Goal: Entertainment & Leisure: Consume media (video, audio)

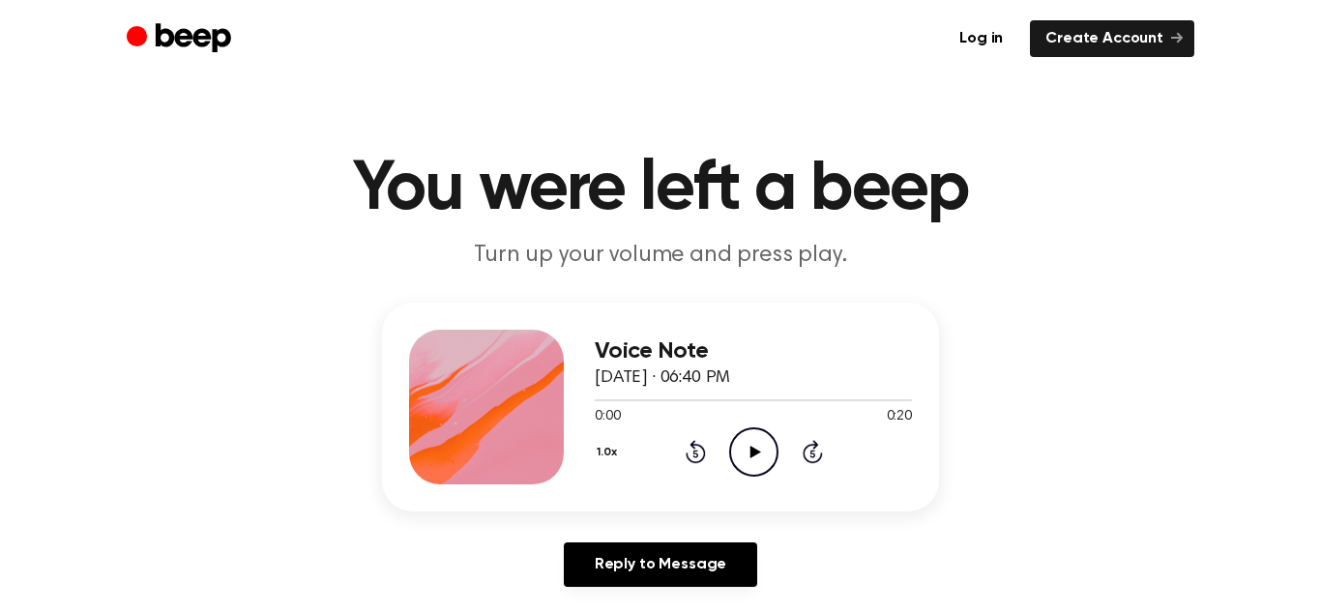
click at [754, 458] on icon "Play Audio" at bounding box center [753, 452] width 49 height 49
click at [753, 459] on icon "Pause Audio" at bounding box center [753, 452] width 49 height 49
click at [704, 453] on icon at bounding box center [696, 451] width 20 height 23
click at [766, 451] on icon "Play Audio" at bounding box center [753, 452] width 49 height 49
click at [751, 452] on icon at bounding box center [755, 452] width 11 height 13
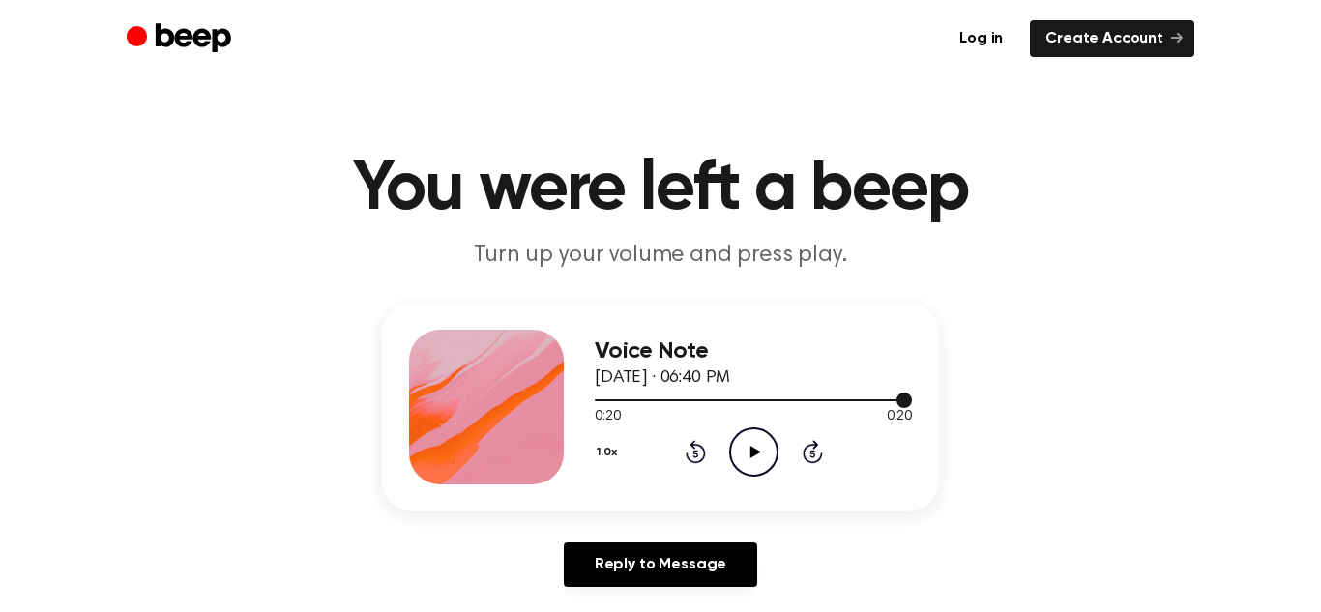
click at [596, 405] on div at bounding box center [753, 399] width 317 height 15
click at [746, 467] on icon "Play Audio" at bounding box center [753, 452] width 49 height 49
click at [742, 468] on icon "Pause Audio" at bounding box center [753, 452] width 49 height 49
click at [742, 462] on icon "Play Audio" at bounding box center [753, 452] width 49 height 49
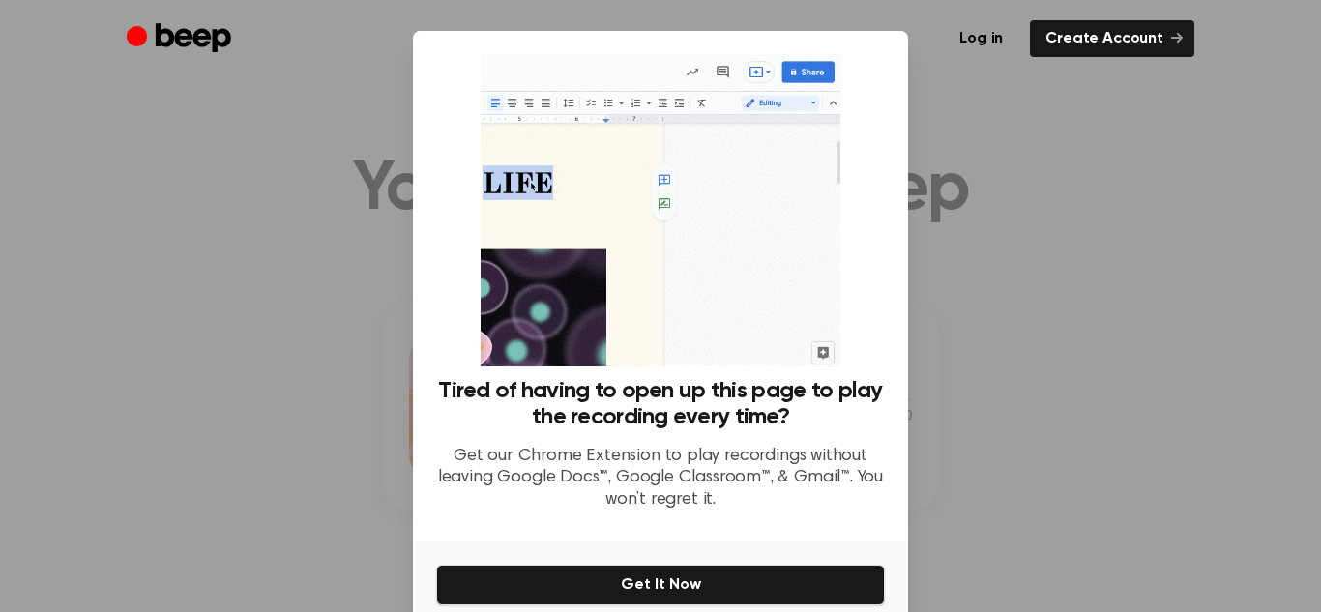
click at [1140, 429] on div at bounding box center [660, 306] width 1321 height 612
click at [941, 264] on div at bounding box center [660, 306] width 1321 height 612
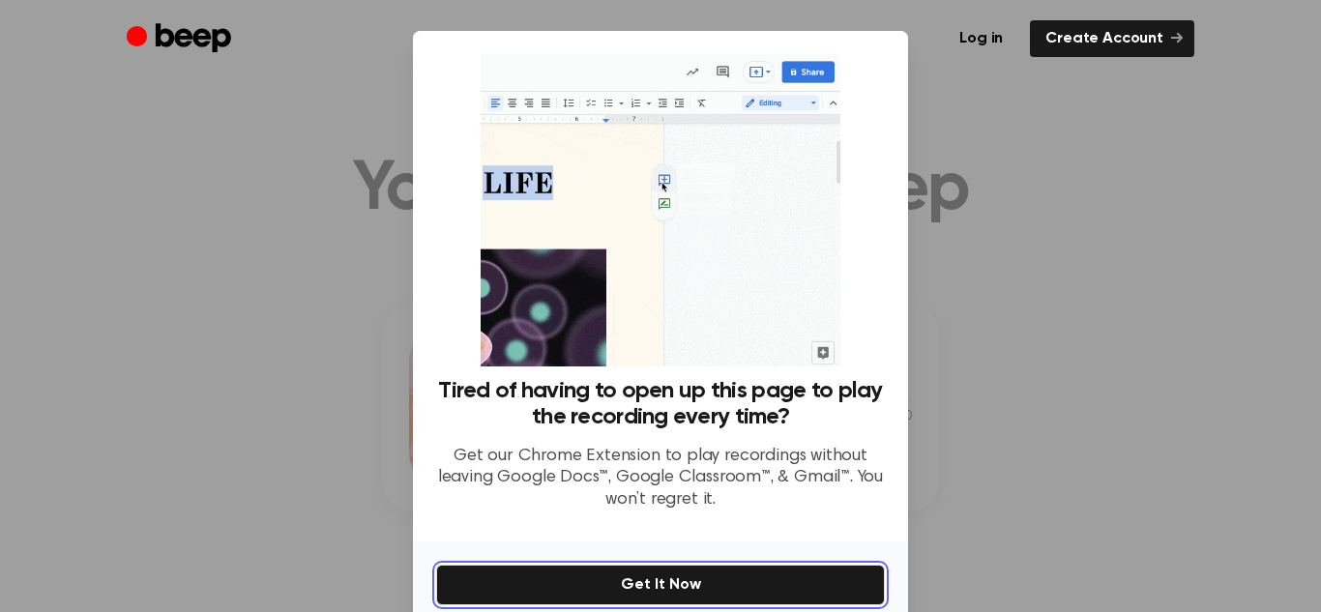
click at [737, 581] on button "Get It Now" at bounding box center [660, 585] width 449 height 41
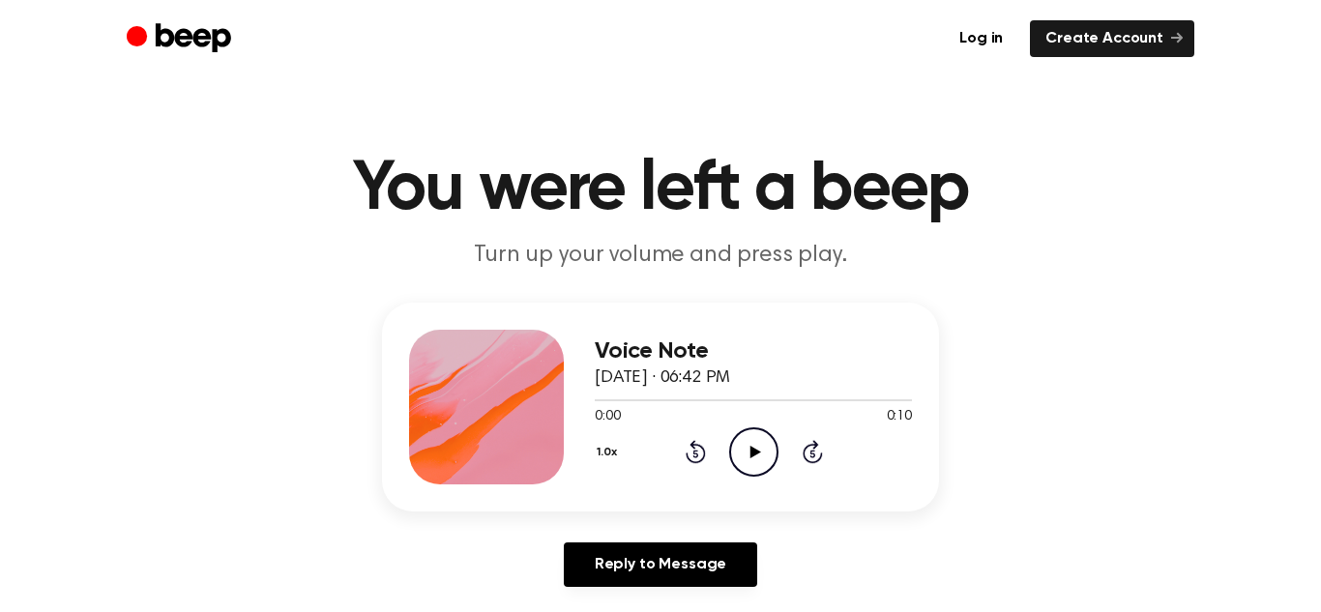
click at [759, 445] on icon "Play Audio" at bounding box center [753, 452] width 49 height 49
